Goal: Use online tool/utility: Utilize a website feature to perform a specific function

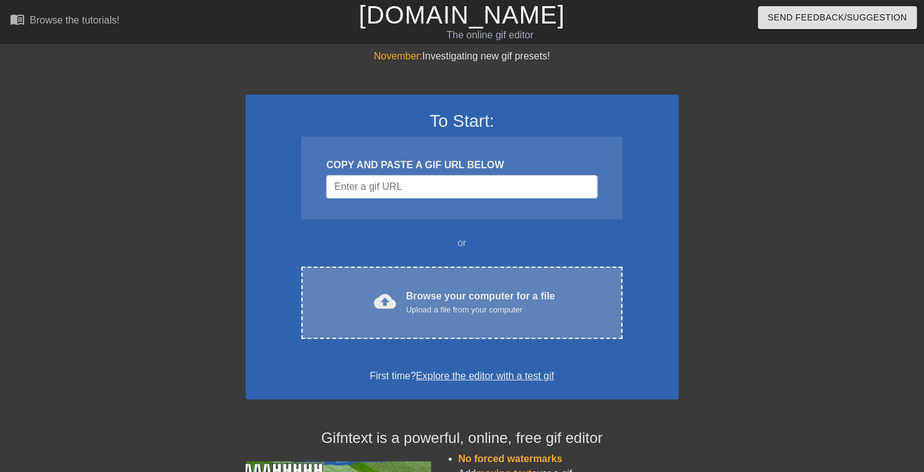
click at [419, 316] on div "Browse your computer for a file Upload a file from your computer" at bounding box center [480, 302] width 149 height 27
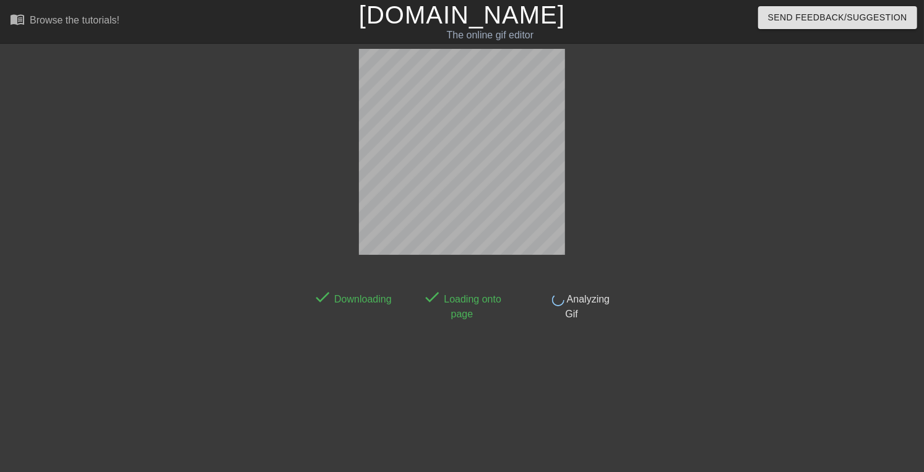
scroll to position [30, 0]
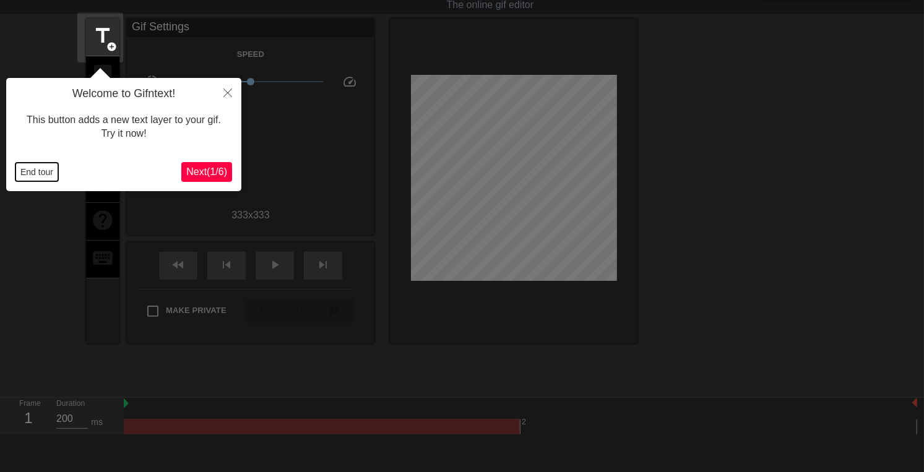
click at [32, 176] on button "End tour" at bounding box center [36, 172] width 43 height 19
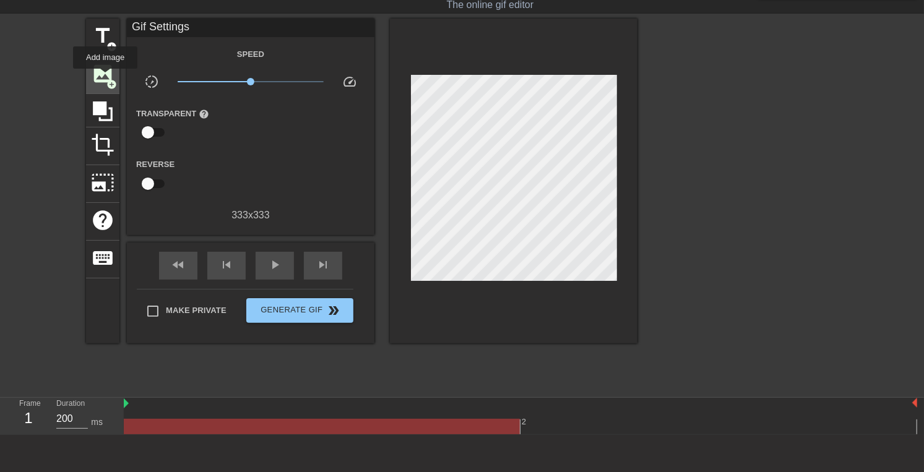
click at [105, 77] on span "image" at bounding box center [103, 74] width 24 height 24
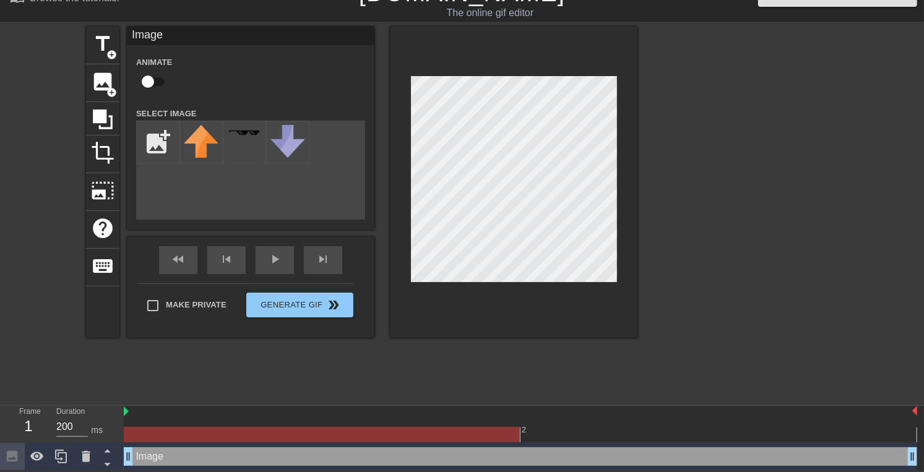
click at [159, 88] on input "checkbox" at bounding box center [148, 82] width 71 height 24
checkbox input "true"
click at [162, 150] on input "file" at bounding box center [158, 142] width 42 height 42
type input "C:\fakepath\Nodding_Emoji___1_gi_FACE.gif"
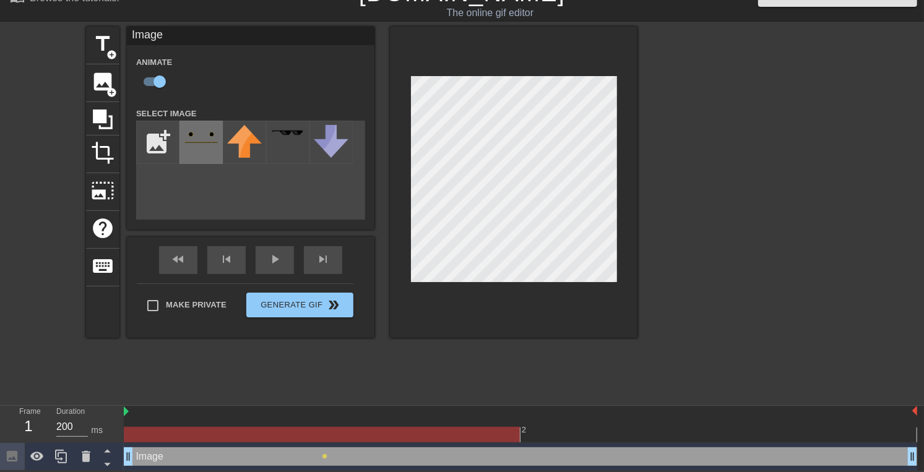
click at [204, 150] on img at bounding box center [201, 137] width 35 height 25
click at [381, 418] on div "2" at bounding box center [520, 428] width 793 height 20
click at [137, 413] on div at bounding box center [520, 412] width 793 height 12
click at [475, 283] on div at bounding box center [513, 182] width 247 height 311
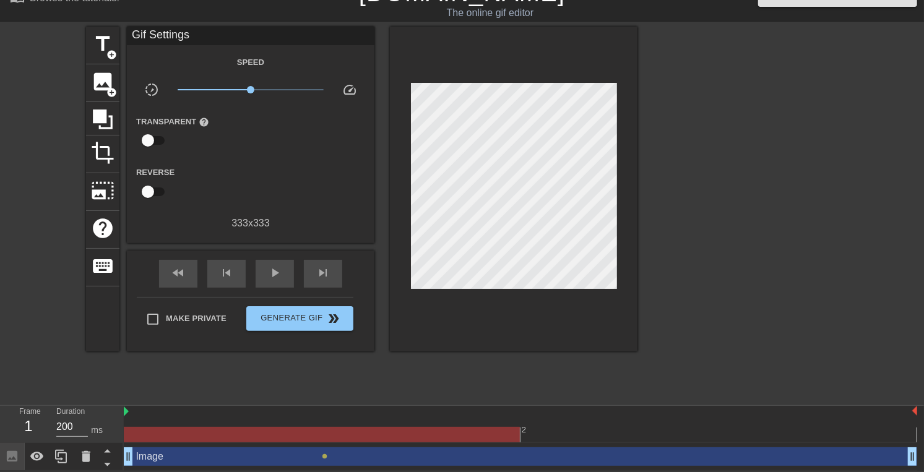
click at [263, 436] on div at bounding box center [322, 434] width 396 height 15
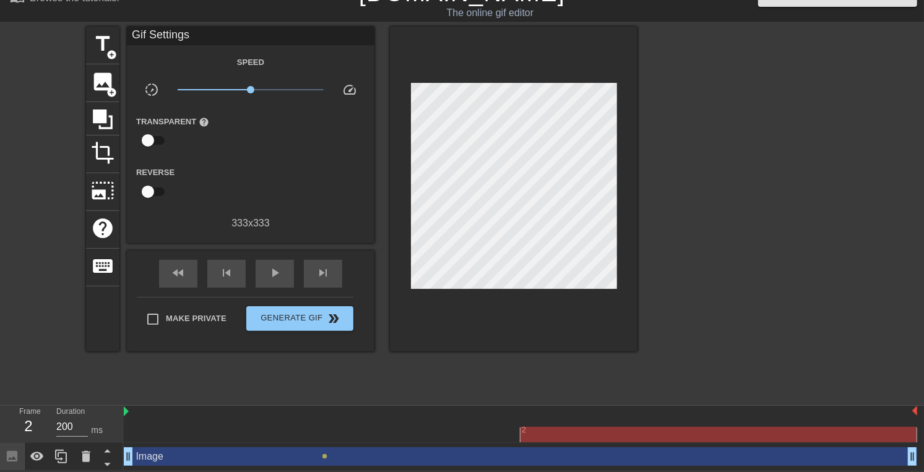
click at [544, 429] on div at bounding box center [520, 434] width 793 height 15
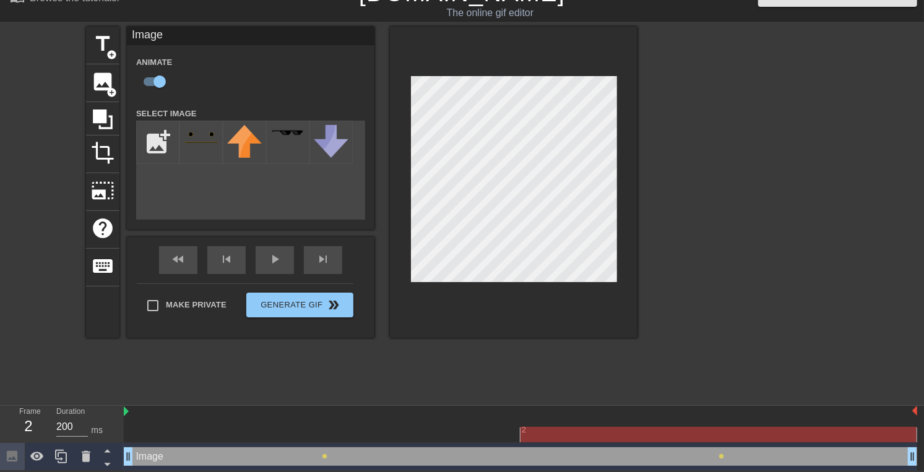
click at [299, 429] on div at bounding box center [520, 434] width 793 height 15
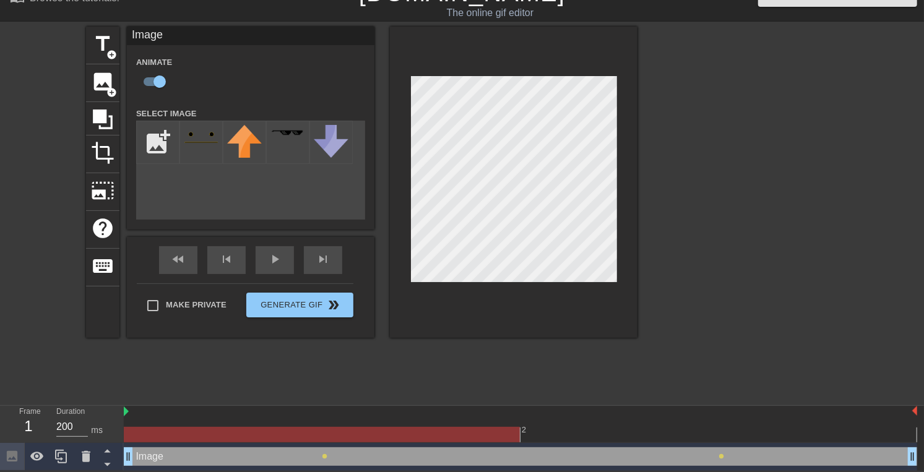
click at [177, 458] on div "Image drag_handle drag_handle" at bounding box center [520, 456] width 793 height 19
click at [85, 450] on icon at bounding box center [86, 456] width 15 height 15
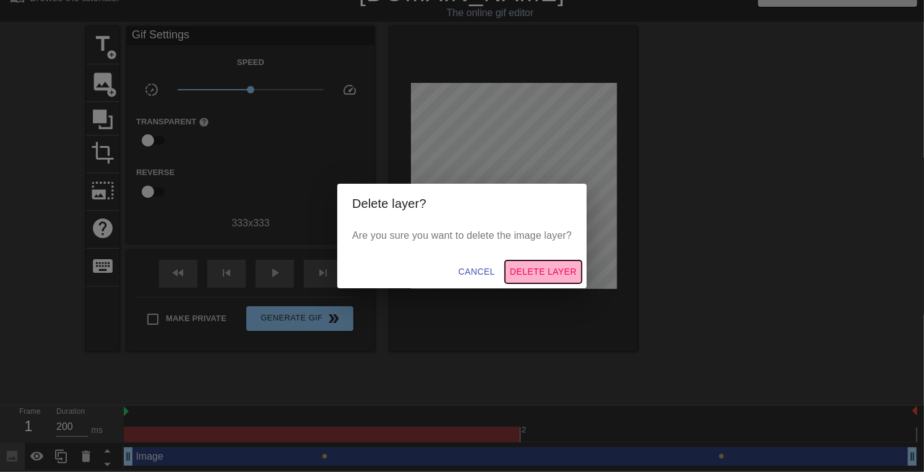
click at [537, 276] on span "Delete Layer" at bounding box center [543, 271] width 67 height 15
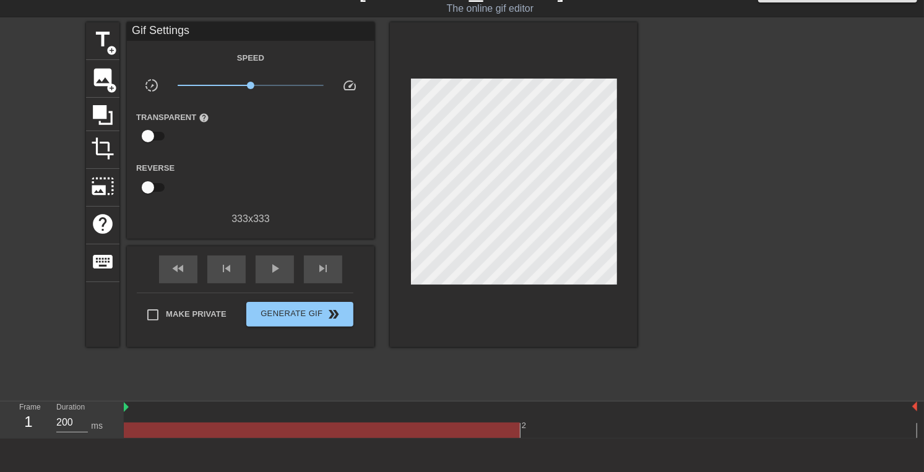
click at [564, 414] on div "2" at bounding box center [520, 424] width 793 height 20
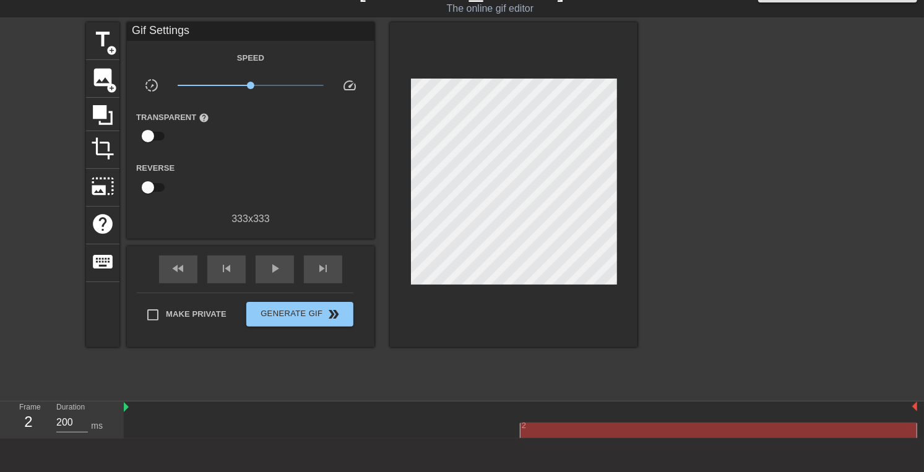
click at [258, 407] on div at bounding box center [520, 408] width 793 height 12
click at [192, 414] on div "2" at bounding box center [520, 424] width 793 height 20
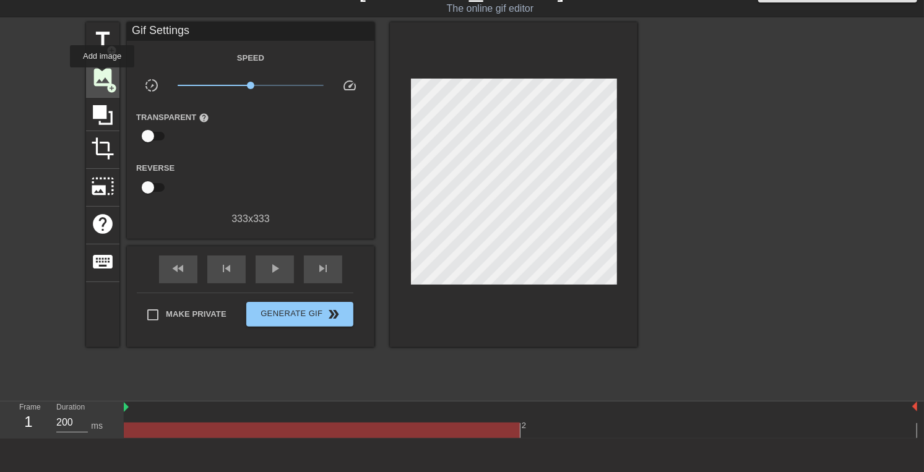
click at [102, 76] on span "image" at bounding box center [103, 78] width 24 height 24
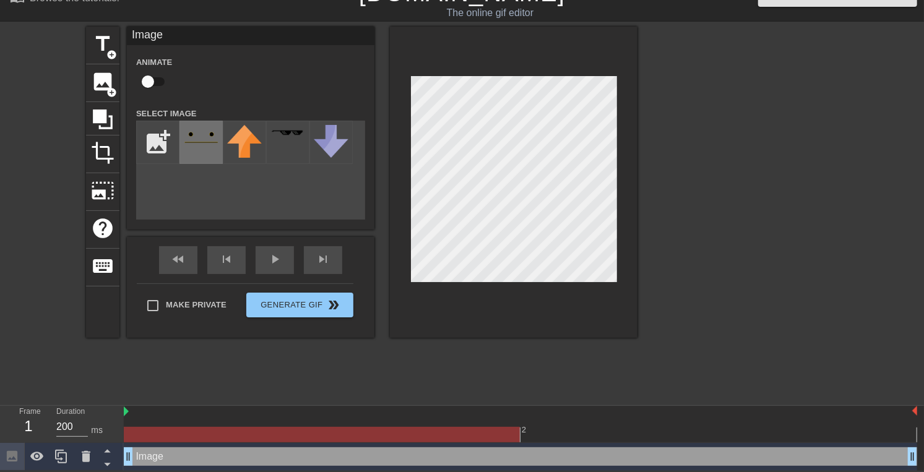
click at [206, 144] on img at bounding box center [201, 137] width 35 height 25
click at [596, 409] on div at bounding box center [520, 412] width 793 height 12
click at [298, 418] on div at bounding box center [322, 425] width 397 height 15
click at [202, 418] on div "2" at bounding box center [520, 428] width 793 height 20
click at [202, 430] on div at bounding box center [322, 434] width 396 height 15
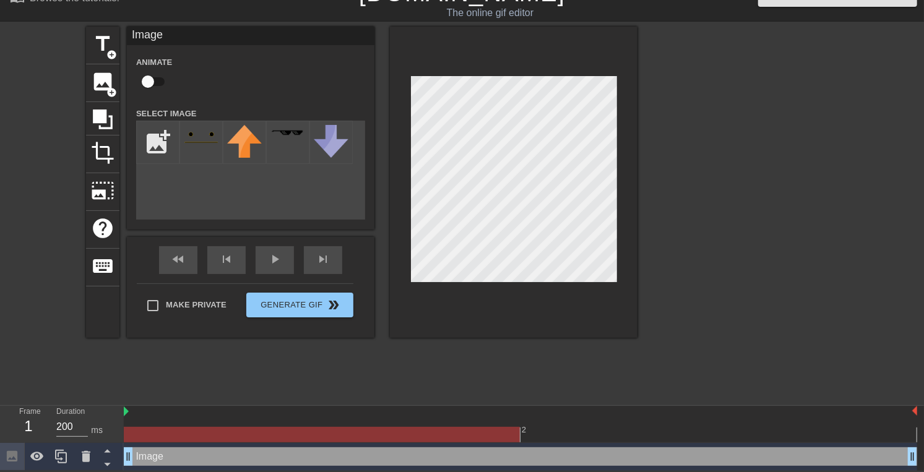
click at [646, 410] on div at bounding box center [520, 412] width 793 height 12
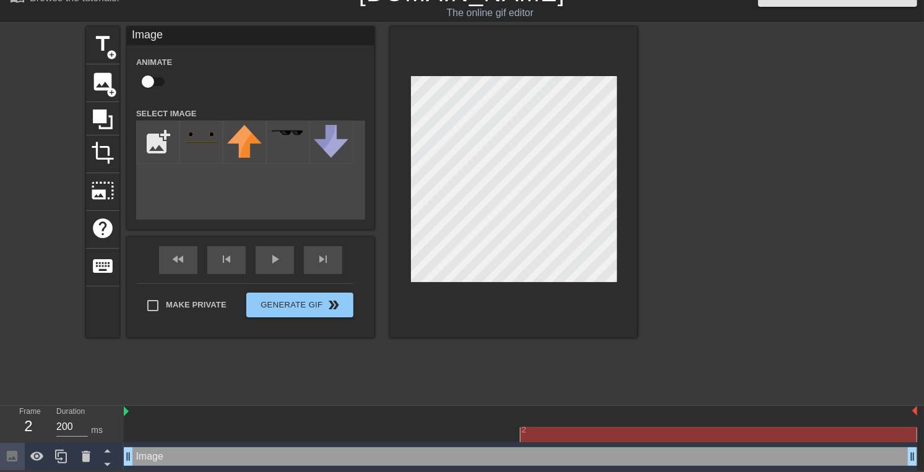
click at [676, 432] on div at bounding box center [520, 434] width 793 height 15
click at [652, 410] on div at bounding box center [520, 412] width 793 height 12
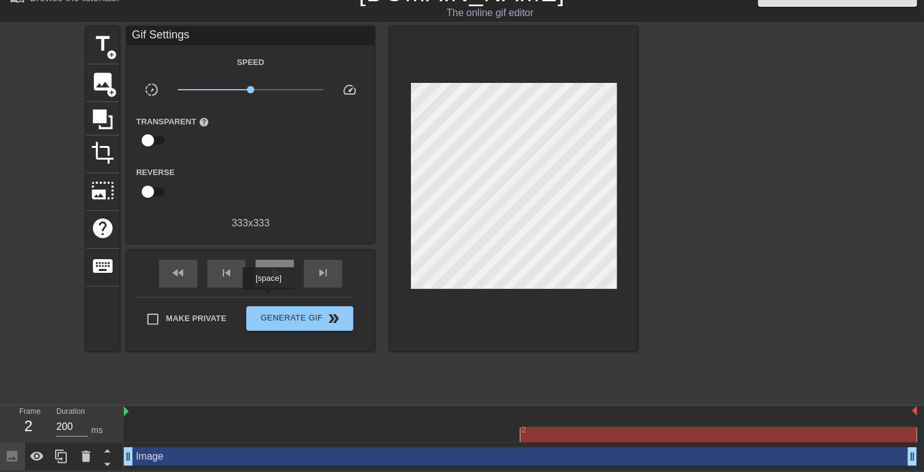
click at [268, 280] on span "play_arrow" at bounding box center [274, 272] width 15 height 15
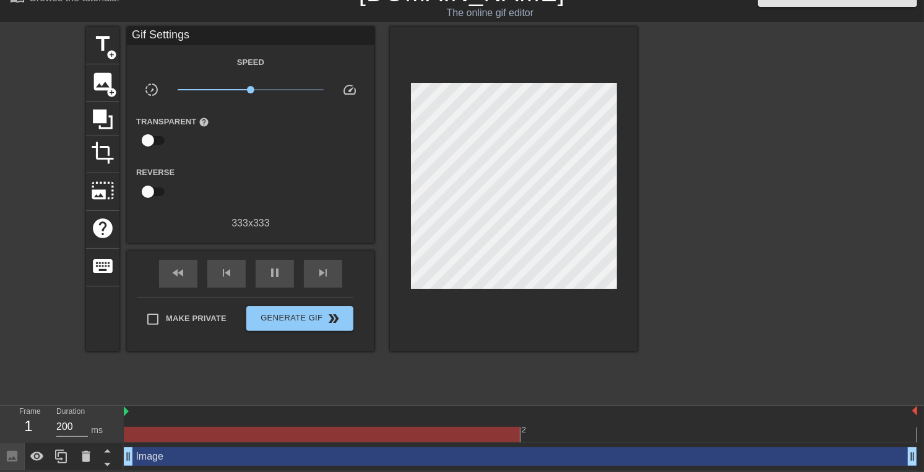
click at [134, 418] on div at bounding box center [322, 425] width 397 height 15
click at [84, 453] on icon at bounding box center [86, 456] width 15 height 15
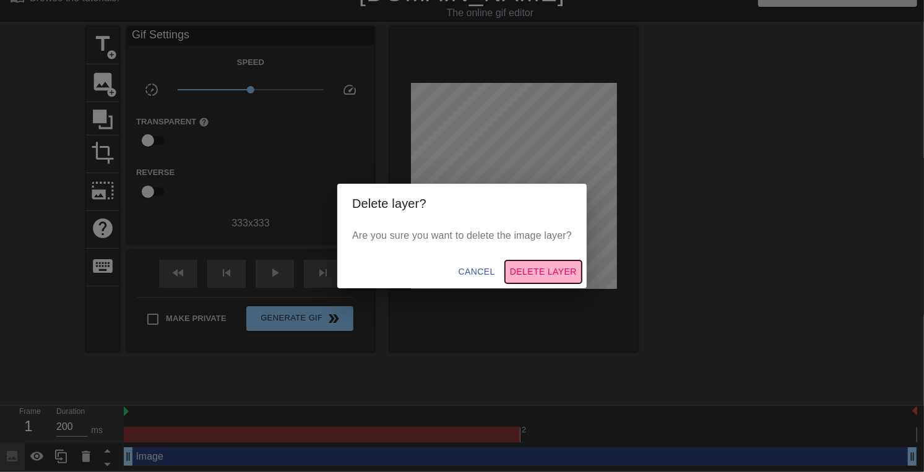
click at [543, 276] on span "Delete Layer" at bounding box center [543, 271] width 67 height 15
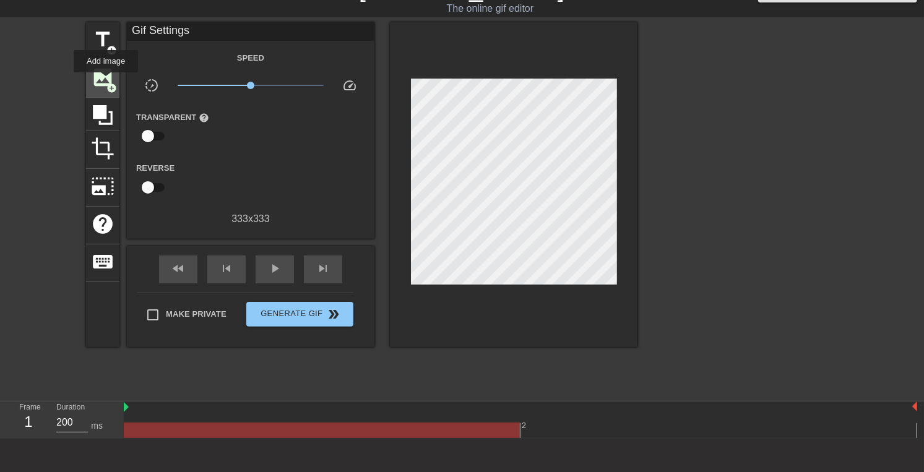
click at [106, 81] on span "image" at bounding box center [103, 78] width 24 height 24
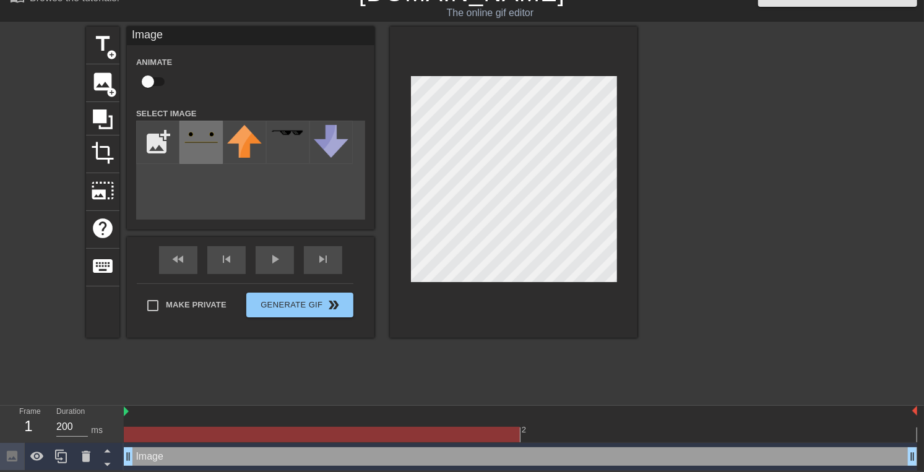
click at [187, 142] on img at bounding box center [201, 137] width 35 height 25
click at [158, 83] on input "checkbox" at bounding box center [148, 82] width 71 height 24
checkbox input "true"
click at [301, 408] on div at bounding box center [520, 412] width 793 height 12
click at [601, 418] on div "2" at bounding box center [718, 425] width 397 height 15
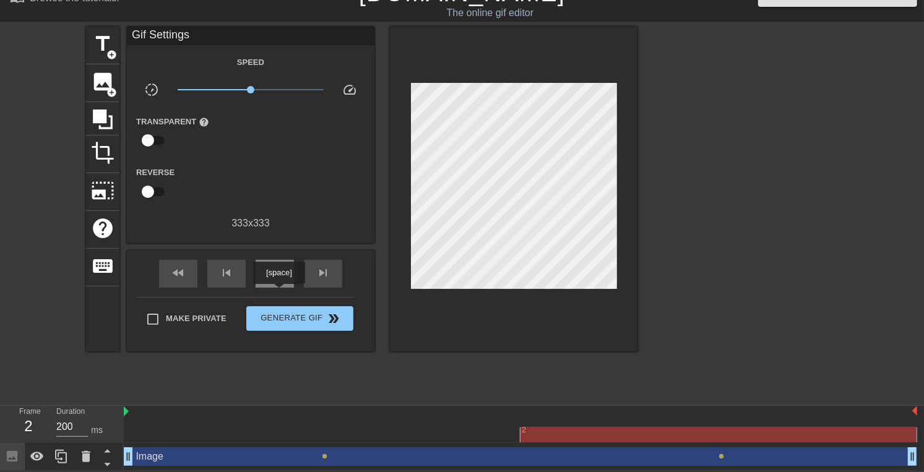
click at [278, 280] on span "play_arrow" at bounding box center [274, 272] width 15 height 15
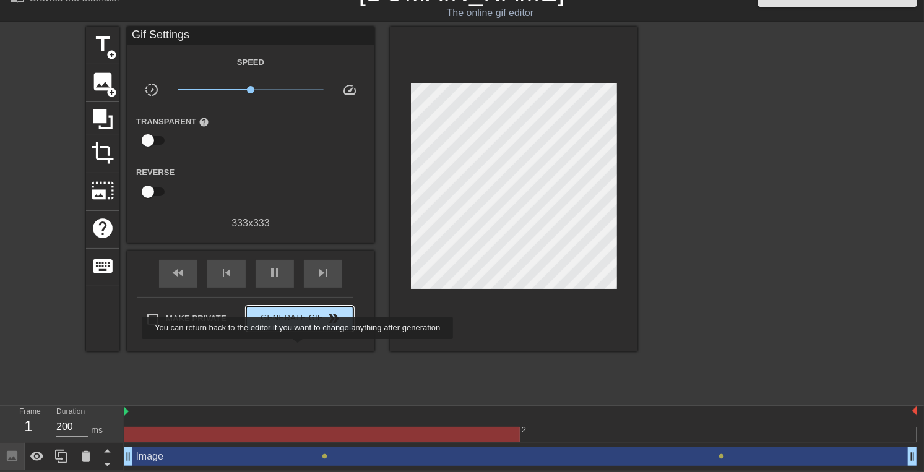
click at [299, 326] on span "Generate Gif double_arrow" at bounding box center [299, 318] width 97 height 15
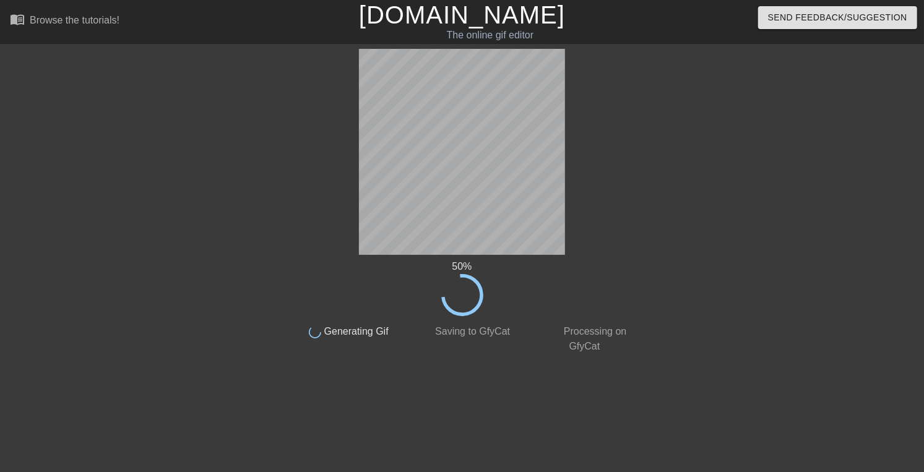
scroll to position [0, 0]
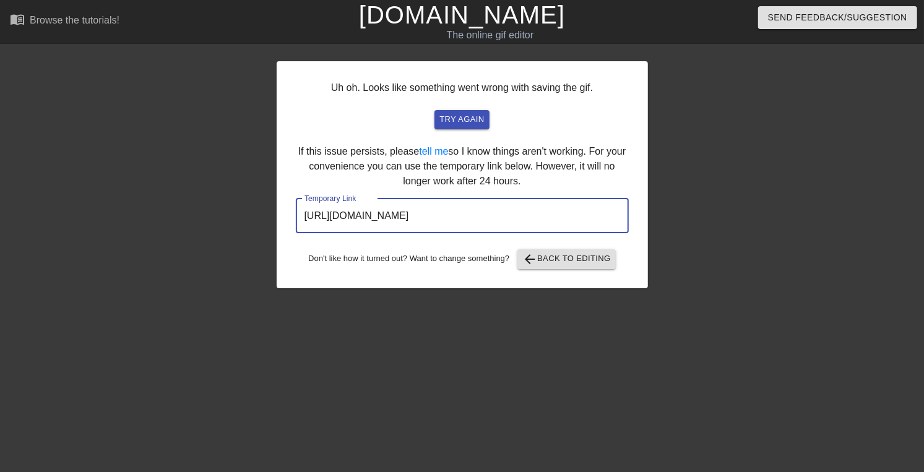
drag, startPoint x: 330, startPoint y: 294, endPoint x: 696, endPoint y: 316, distance: 366.3
click at [696, 316] on div "Uh oh. Looks like something went wrong with saving the gif. try again If this i…" at bounding box center [462, 234] width 924 height 371
click at [543, 233] on input "[URL][DOMAIN_NAME]" at bounding box center [462, 216] width 333 height 35
click at [332, 233] on input "[URL][DOMAIN_NAME]" at bounding box center [462, 216] width 333 height 35
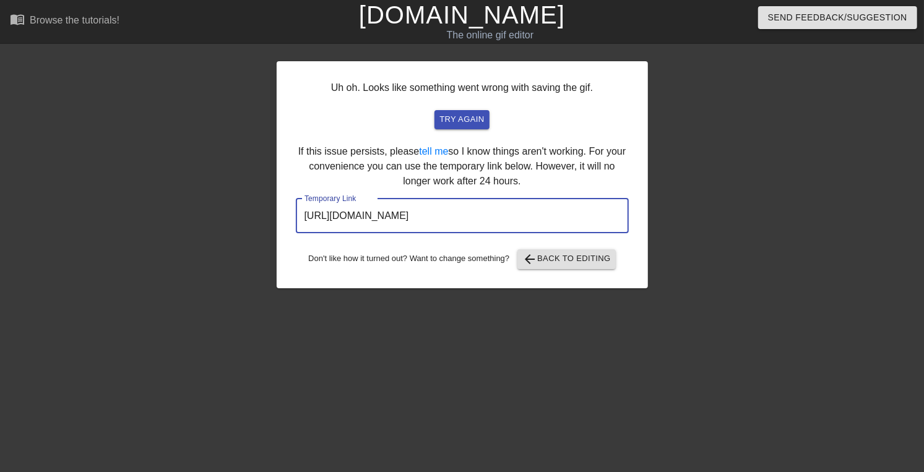
click at [332, 233] on input "[URL][DOMAIN_NAME]" at bounding box center [462, 216] width 333 height 35
